Goal: Task Accomplishment & Management: Use online tool/utility

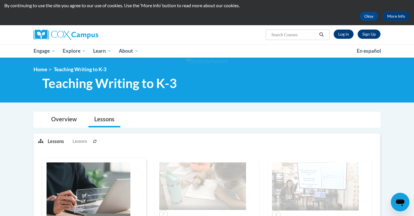
scroll to position [9, 0]
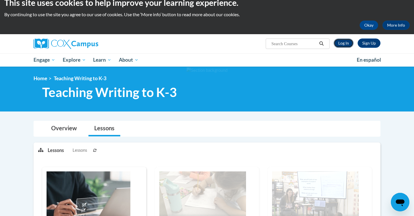
click at [339, 42] on link "Log In" at bounding box center [344, 42] width 20 height 9
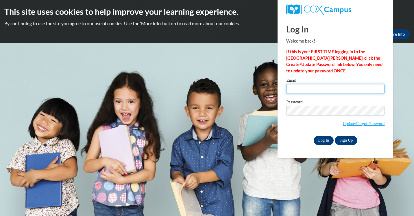
type input "susan.sheskey@franklin.k12.wi.us"
click at [319, 141] on input "Log In" at bounding box center [324, 140] width 20 height 9
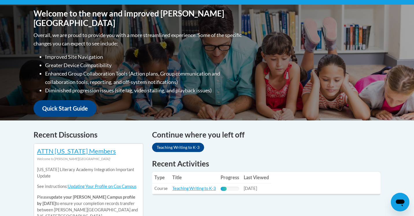
scroll to position [125, 0]
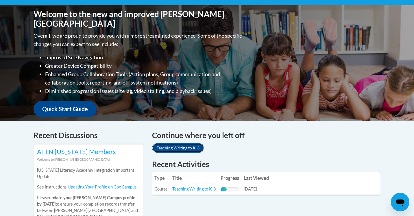
click at [192, 148] on link "Teaching Writing to K-3" at bounding box center [178, 147] width 52 height 9
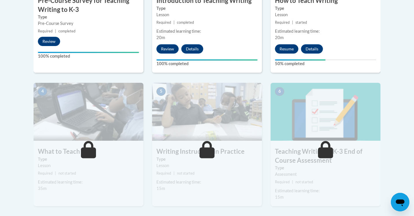
scroll to position [265, 0]
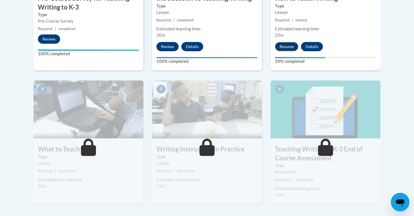
click at [283, 46] on button "Resume" at bounding box center [286, 46] width 23 height 9
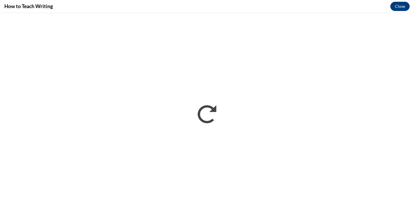
scroll to position [0, 0]
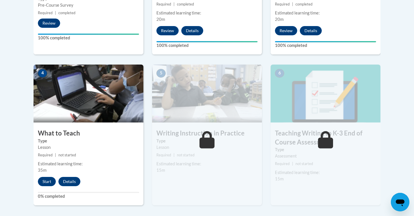
scroll to position [305, 0]
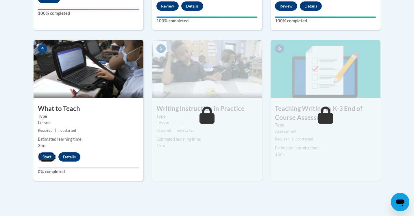
click at [45, 157] on button "Start" at bounding box center [47, 156] width 18 height 9
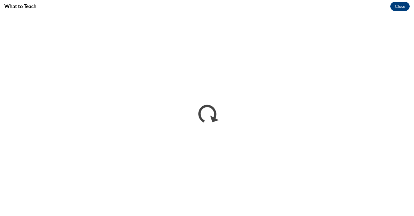
scroll to position [0, 0]
